Goal: Task Accomplishment & Management: Manage account settings

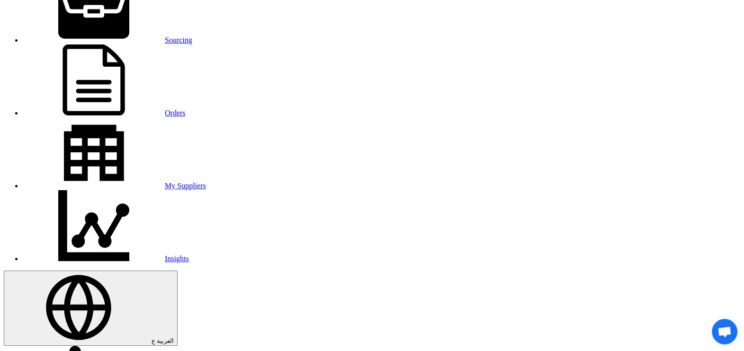
scroll to position [52, 0]
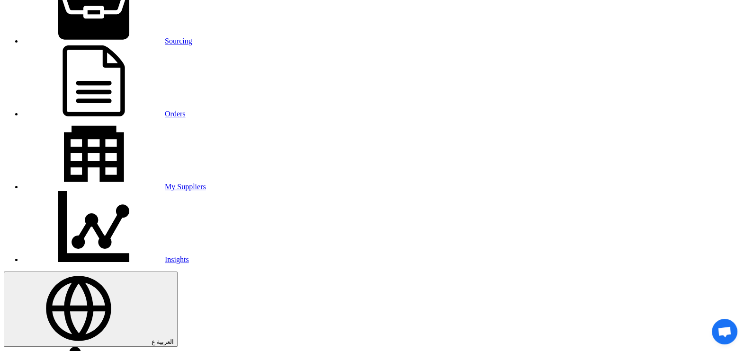
type input "o"
paste input "[PERSON_NAME][EMAIL_ADDRESS][DOMAIN_NAME]"
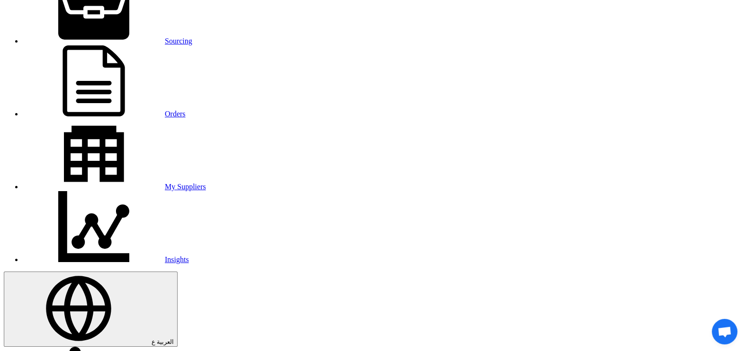
type input "[PERSON_NAME][EMAIL_ADDRESS][DOMAIN_NAME]"
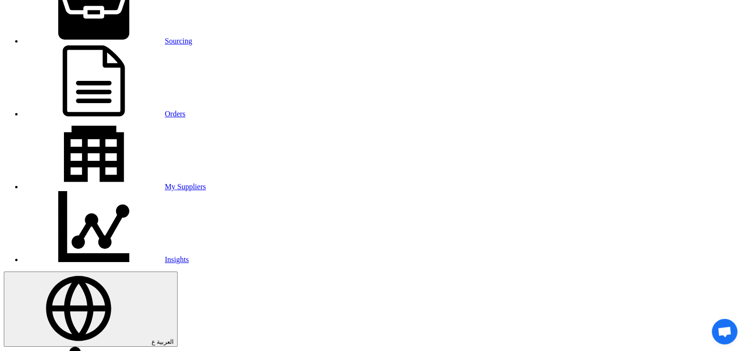
paste input "[PERSON_NAME][EMAIL_ADDRESS][DOMAIN_NAME]"
type input "[PERSON_NAME][EMAIL_ADDRESS][DOMAIN_NAME]"
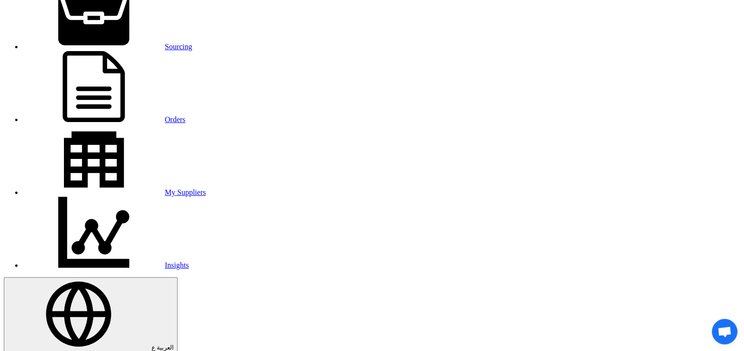
scroll to position [0, 0]
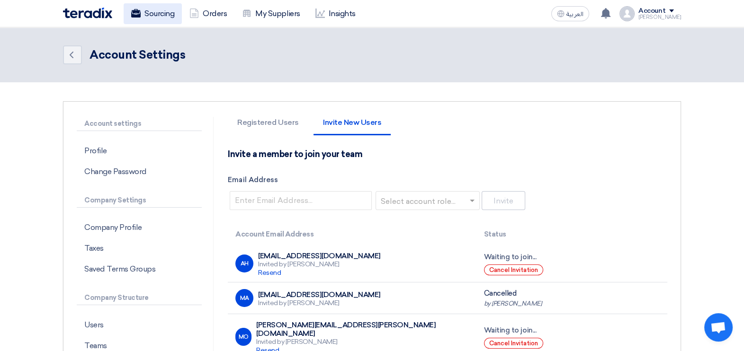
click at [161, 10] on link "Sourcing" at bounding box center [153, 13] width 58 height 21
